Goal: Task Accomplishment & Management: Use online tool/utility

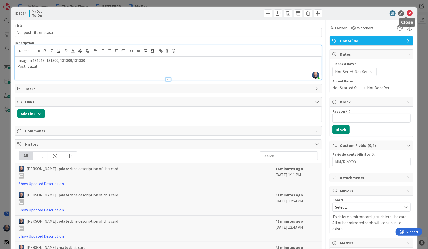
click at [407, 12] on icon at bounding box center [410, 13] width 6 height 6
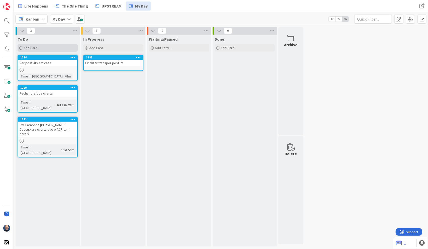
click at [50, 46] on div "Add Card..." at bounding box center [48, 48] width 60 height 8
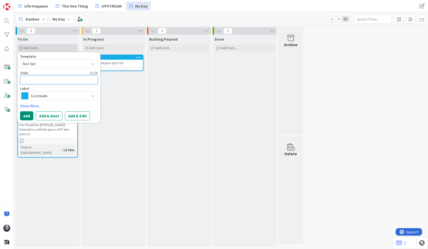
type textarea "V"
type textarea "x"
type textarea "Ve"
type textarea "x"
type textarea "Ver"
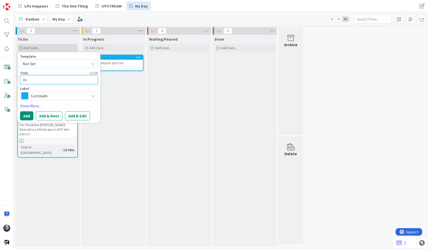
type textarea "x"
type textarea "Ver"
type textarea "x"
type textarea "Ver s"
type textarea "x"
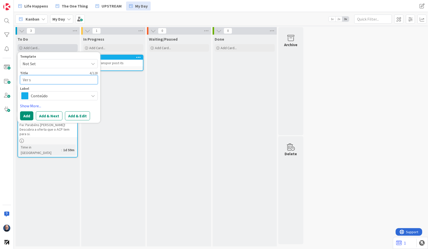
type textarea "Ver se"
type textarea "x"
type textarea "Ver seg"
type textarea "x"
type textarea "Ver segu"
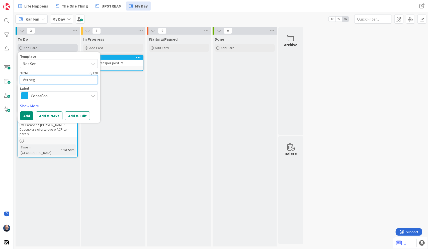
type textarea "x"
type textarea "Ver segur"
type textarea "x"
type textarea "Ver seguro"
type textarea "x"
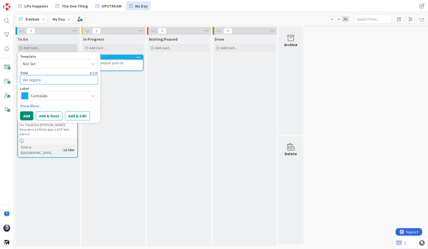
type textarea "Ver seguro"
type textarea "x"
type textarea "Ver seguro d"
type textarea "x"
type textarea "Ver seguro de"
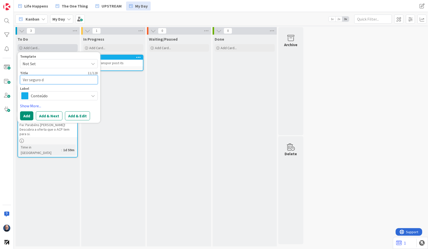
type textarea "x"
type textarea "Ver seguro de"
type textarea "x"
type textarea "Ver seguro de a"
type textarea "x"
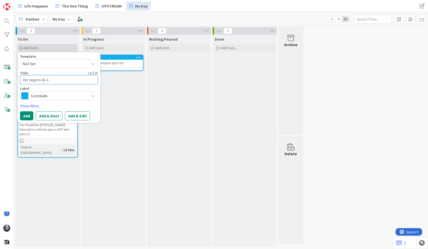
type textarea "Ver seguro de ac"
type textarea "x"
type textarea "Ver seguro de aci"
type textarea "x"
type textarea "Ver seguro de acid"
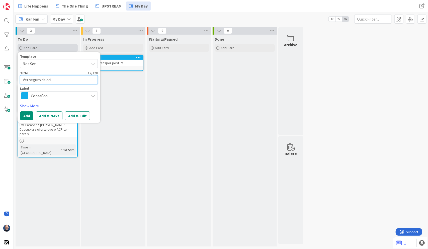
type textarea "x"
type textarea "Ver seguro de acide"
type textarea "x"
type textarea "Ver seguro de aciden"
type textarea "x"
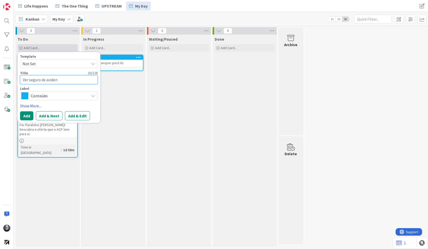
type textarea "Ver seguro de acident"
type textarea "x"
type textarea "Ver seguro de acidente"
type textarea "x"
type textarea "Ver seguro de acidentes"
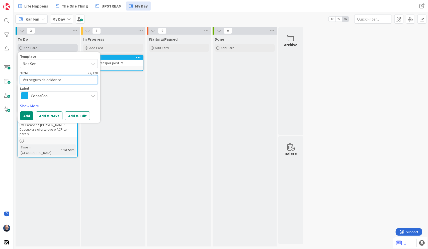
type textarea "x"
type textarea "Ver seguro de acidentes"
type textarea "x"
type textarea "Ver seguro de acidentes d"
type textarea "x"
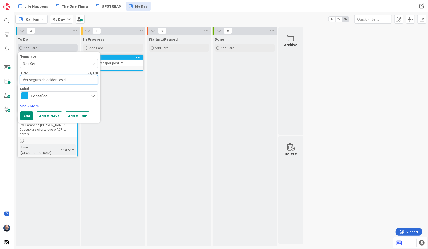
type textarea "Ver seguro de acidentes de"
type textarea "x"
type textarea "Ver seguro de acidentes de"
type textarea "x"
type textarea "Ver seguro de acidentes de t"
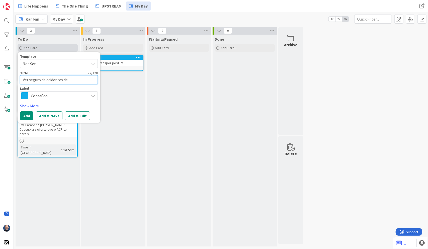
type textarea "x"
type textarea "Ver seguro de acidentes de tr"
type textarea "x"
type textarea "Ver seguro de acidentes de tra"
type textarea "x"
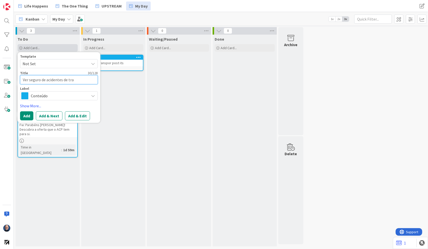
type textarea "Ver seguro de acidentes de trab"
type textarea "x"
type textarea "Ver seguro de acidentes de traba"
type textarea "x"
type textarea "Ver seguro de acidentes de trabal"
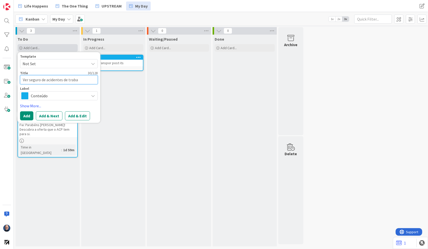
type textarea "x"
type textarea "Ver seguro de acidentes de trabalg"
type textarea "x"
type textarea "Ver seguro de acidentes de trabalgo"
type textarea "x"
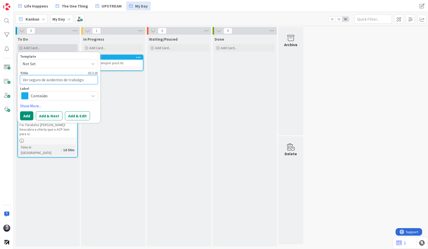
type textarea "Ver seguro de acidentes de trabalgo"
type textarea "x"
type textarea "Ver seguro de acidentes de trabalgo"
type textarea "x"
type textarea "Ver seguro de acidentes de trabalg"
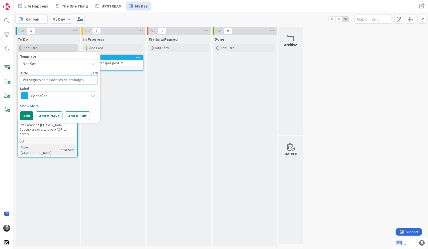
type textarea "x"
type textarea "Ver seguro de acidentes de trabal"
type textarea "x"
type textarea "Ver seguro de acidentes de trabalh"
type textarea "x"
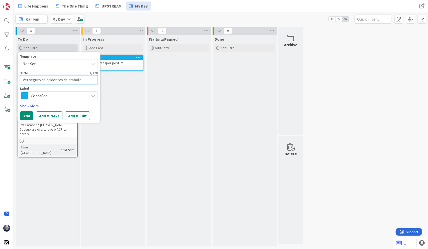
type textarea "Ver seguro de acidentes de trabalho"
type textarea "x"
type textarea "Ver seguro de acidentes de trabalho"
type textarea "x"
type textarea "Ver seguro de acidentes de trabalho e"
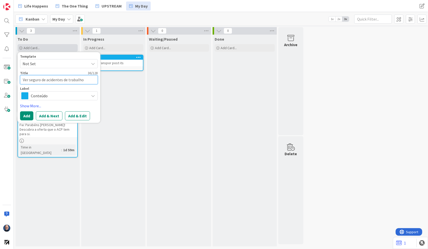
type textarea "x"
type textarea "Ver seguro de acidentes de trabalho e"
type textarea "x"
type textarea "Ver seguro de acidentes de trabalho e re"
type textarea "x"
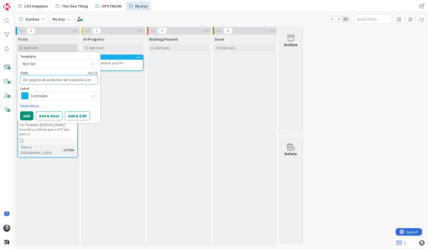
type textarea "Ver seguro de acidentes de trabalho e res"
type textarea "x"
type textarea "Ver seguro de acidentes de trabalho e resp"
type textarea "x"
type textarea "Ver seguro de acidentes de trabalho e respo"
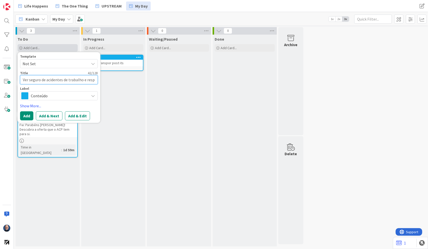
type textarea "x"
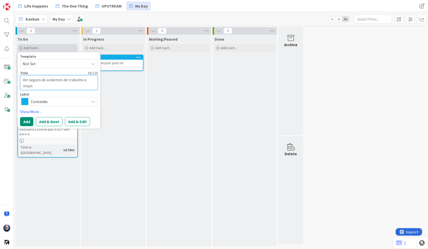
type textarea "Ver seguro de acidentes de trabalho e respon"
type textarea "x"
type textarea "Ver seguro de acidentes de trabalho e respons"
type textarea "x"
type textarea "Ver seguro de acidentes de trabalho e responsa"
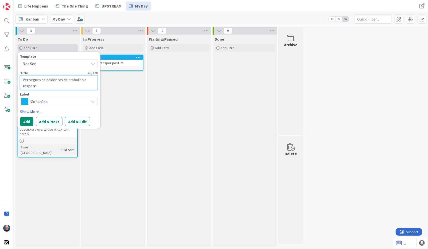
type textarea "x"
type textarea "Ver seguro de acidentes de trabalho e responsab"
type textarea "x"
type textarea "Ver seguro de acidentes de trabalho e responsabi"
type textarea "x"
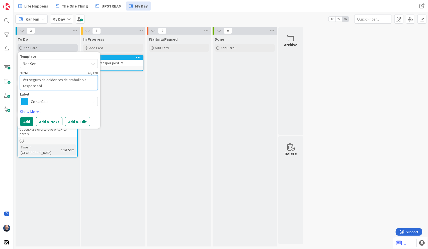
type textarea "Ver seguro de acidentes de trabalho e responsabil"
type textarea "x"
type textarea "Ver seguro de acidentes de trabalho e responsabili"
type textarea "x"
type textarea "Ver seguro de acidentes de trabalho e responsabilid"
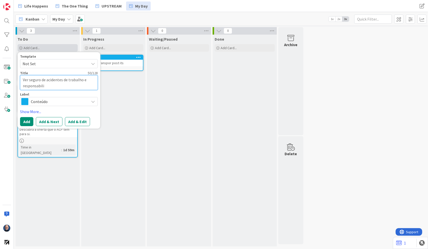
type textarea "x"
type textarea "Ver seguro de acidentes de trabalho e responsabilida"
type textarea "x"
type textarea "Ver seguro de acidentes de trabalho e responsabilidad"
type textarea "x"
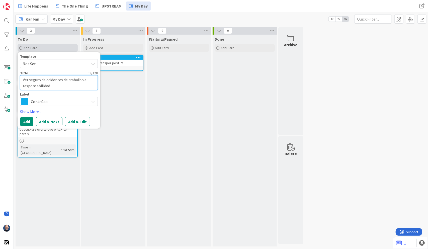
type textarea "Ver seguro de acidentes de trabalho e responsabilidade"
type textarea "x"
type textarea "Ver seguro de acidentes de trabalho e responsabilidade"
type textarea "x"
type textarea "Ver seguro de acidentes de trabalho e responsabilidade c"
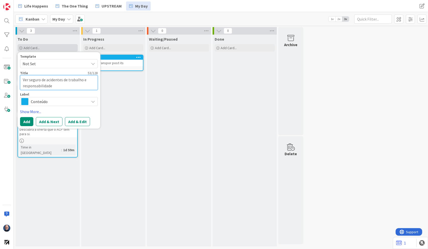
type textarea "x"
type textarea "Ver seguro de acidentes de trabalho e responsabilidade ci"
type textarea "x"
type textarea "Ver seguro de acidentes de trabalho e responsabilidade civ"
type textarea "x"
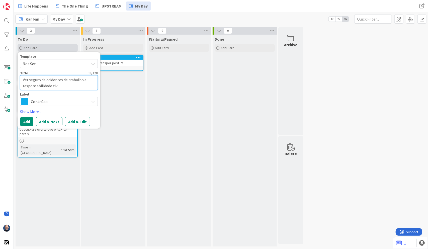
type textarea "Ver seguro de acidentes de trabalho e responsabilidade civi"
type textarea "x"
type textarea "Ver seguro de acidentes de trabalho e responsabilidade civil"
type textarea "x"
